Goal: Task Accomplishment & Management: Manage account settings

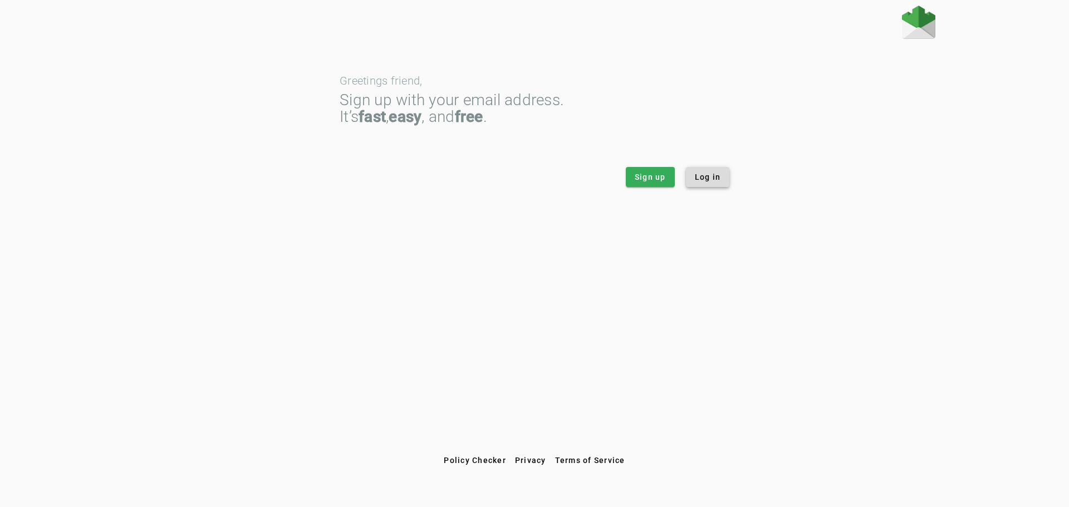
click at [702, 184] on span at bounding box center [708, 177] width 44 height 27
